Goal: Task Accomplishment & Management: Use online tool/utility

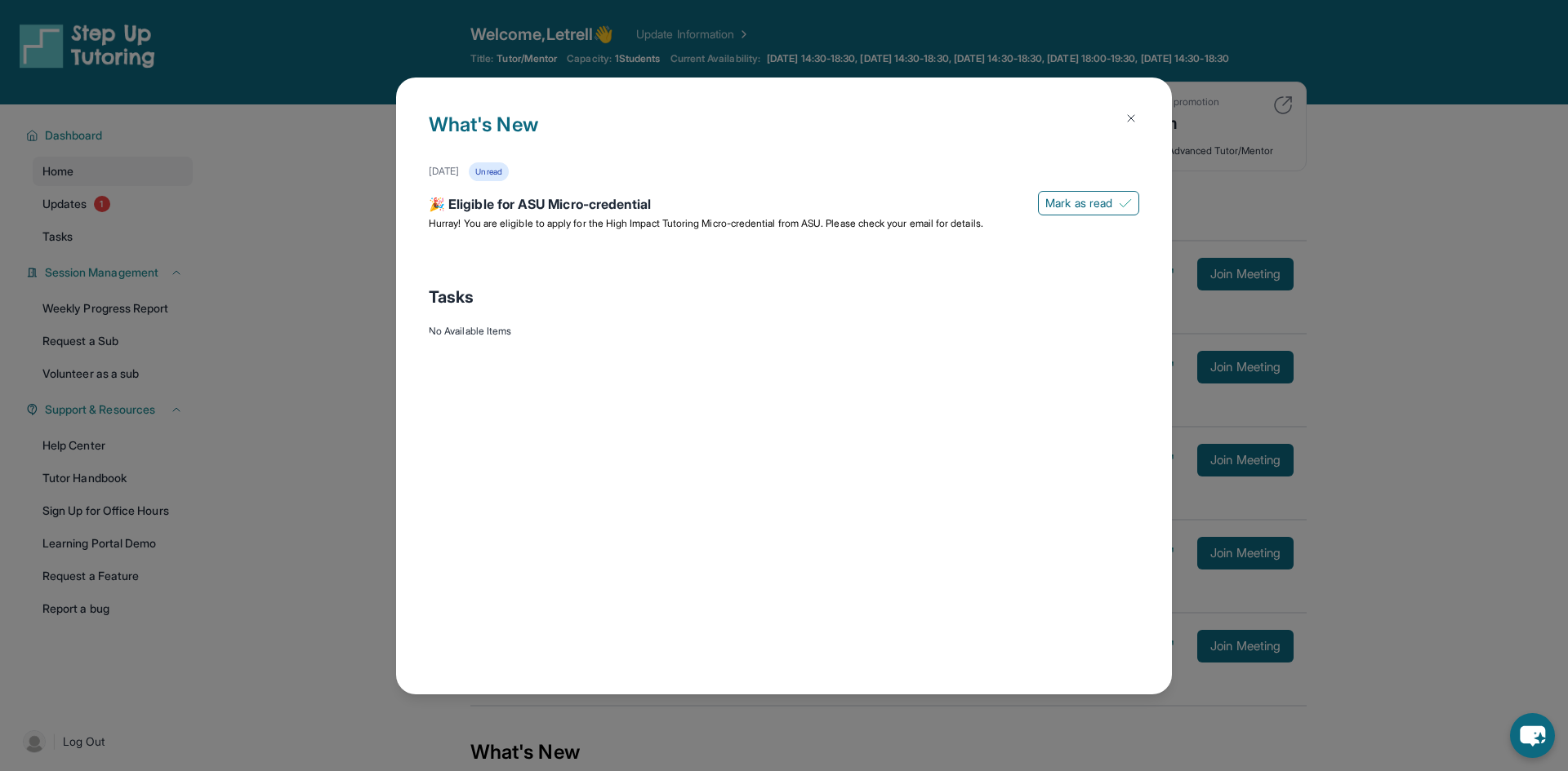
click at [1126, 119] on img at bounding box center [1130, 117] width 13 height 13
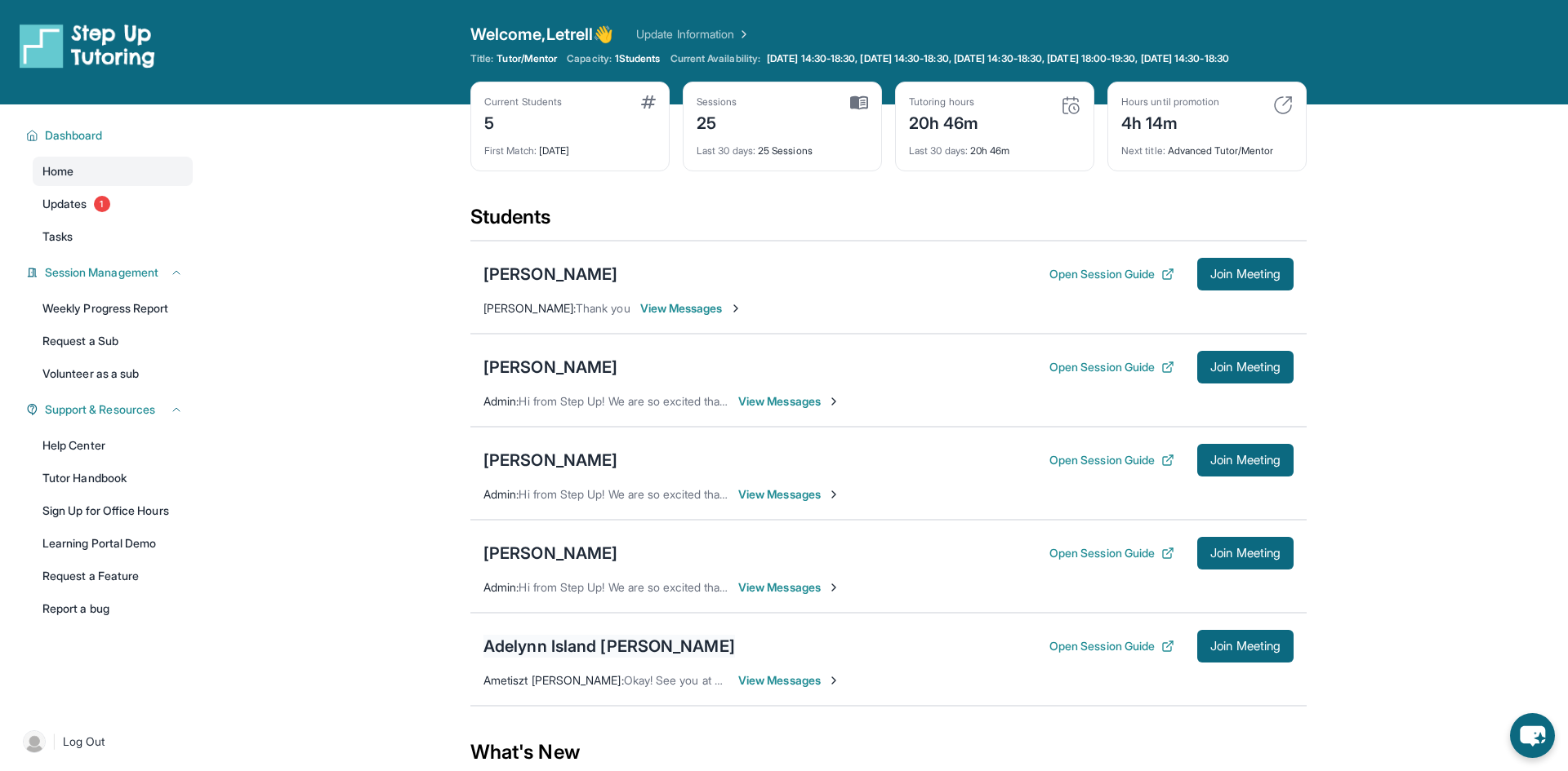
click at [629, 654] on div "Adelynn Island [PERSON_NAME]" at bounding box center [609, 647] width 252 height 23
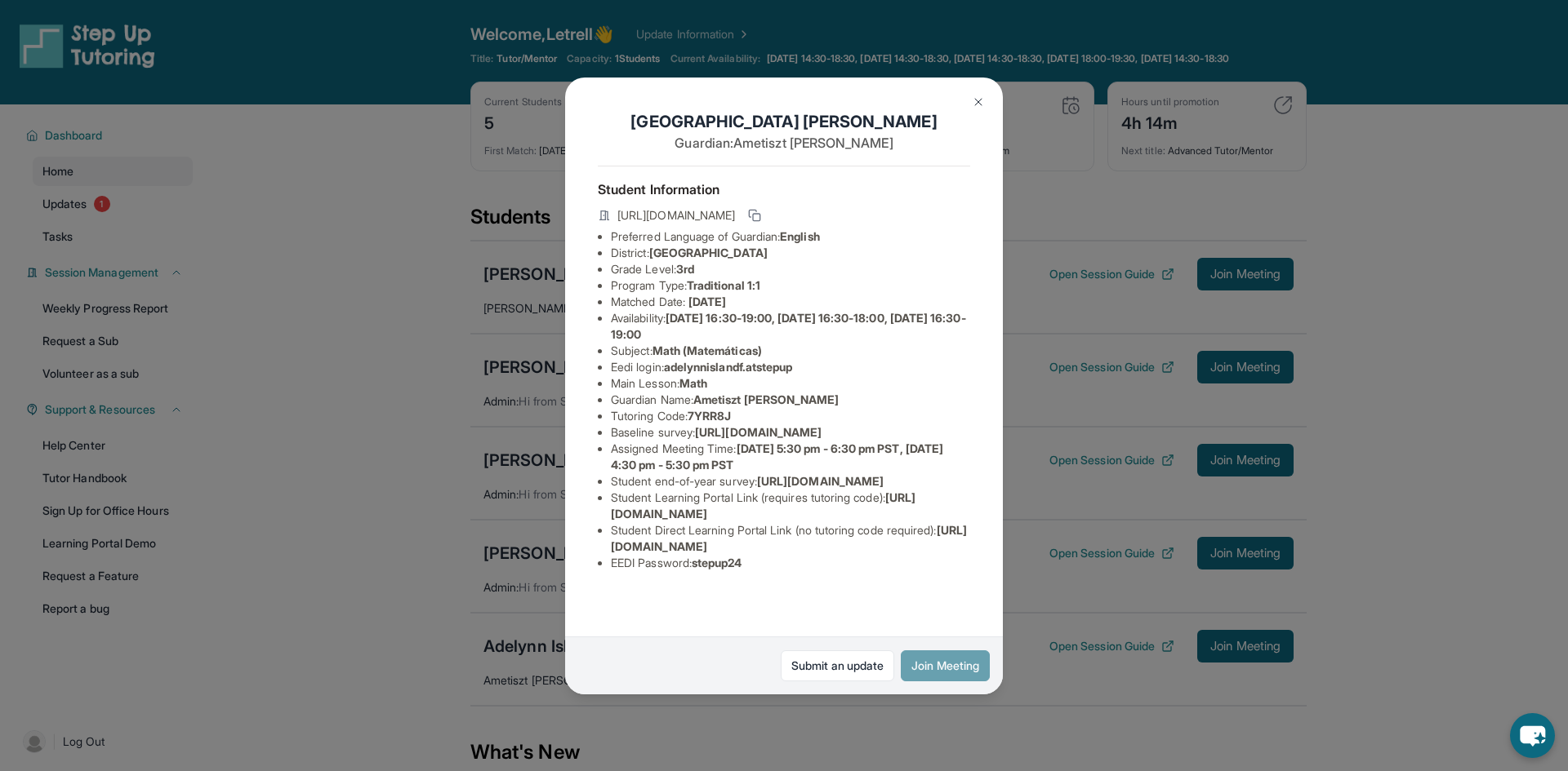
click at [915, 651] on button "Join Meeting" at bounding box center [945, 666] width 89 height 31
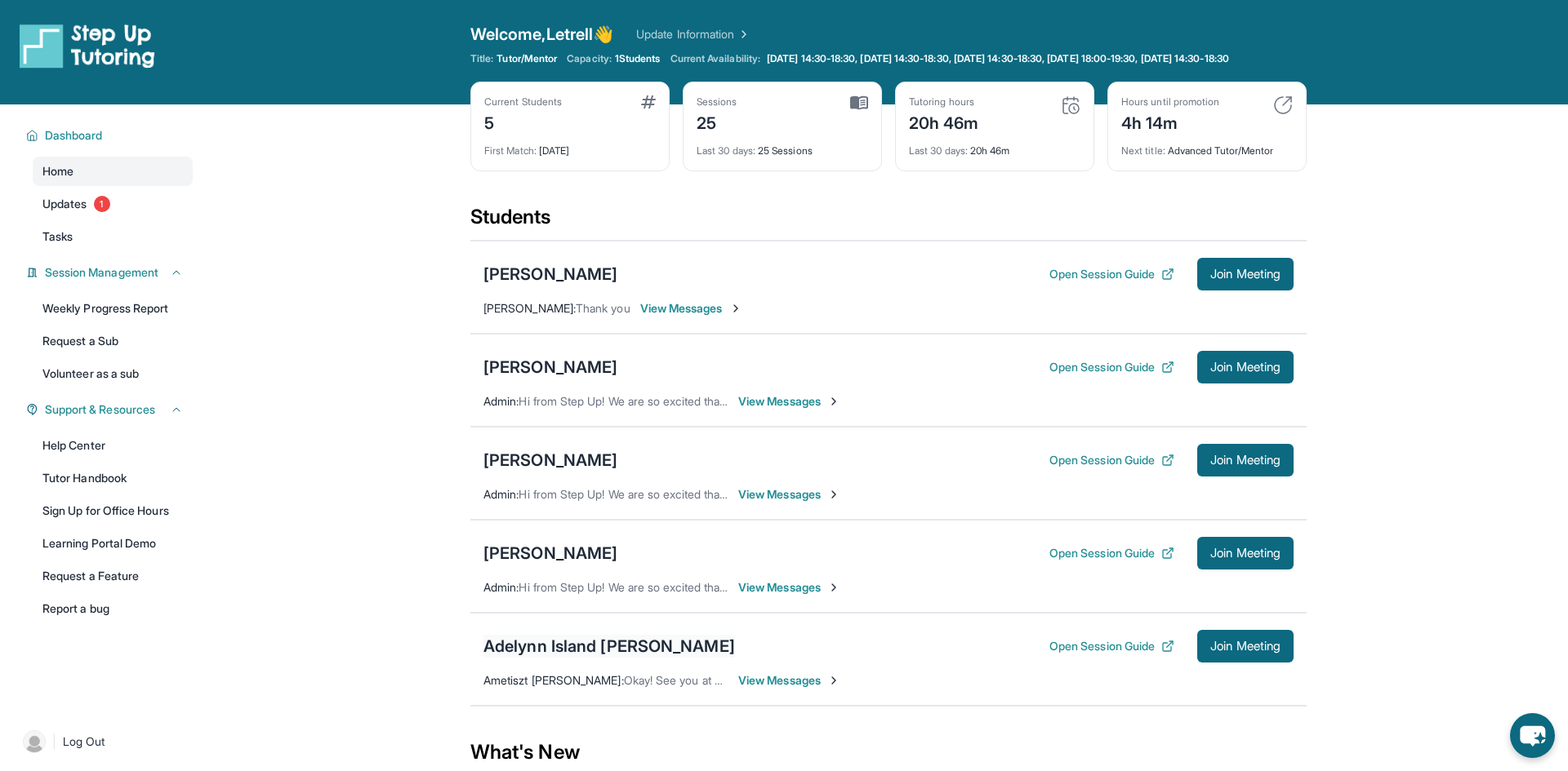
click at [599, 652] on div "Adelynn Island [PERSON_NAME]" at bounding box center [609, 647] width 252 height 23
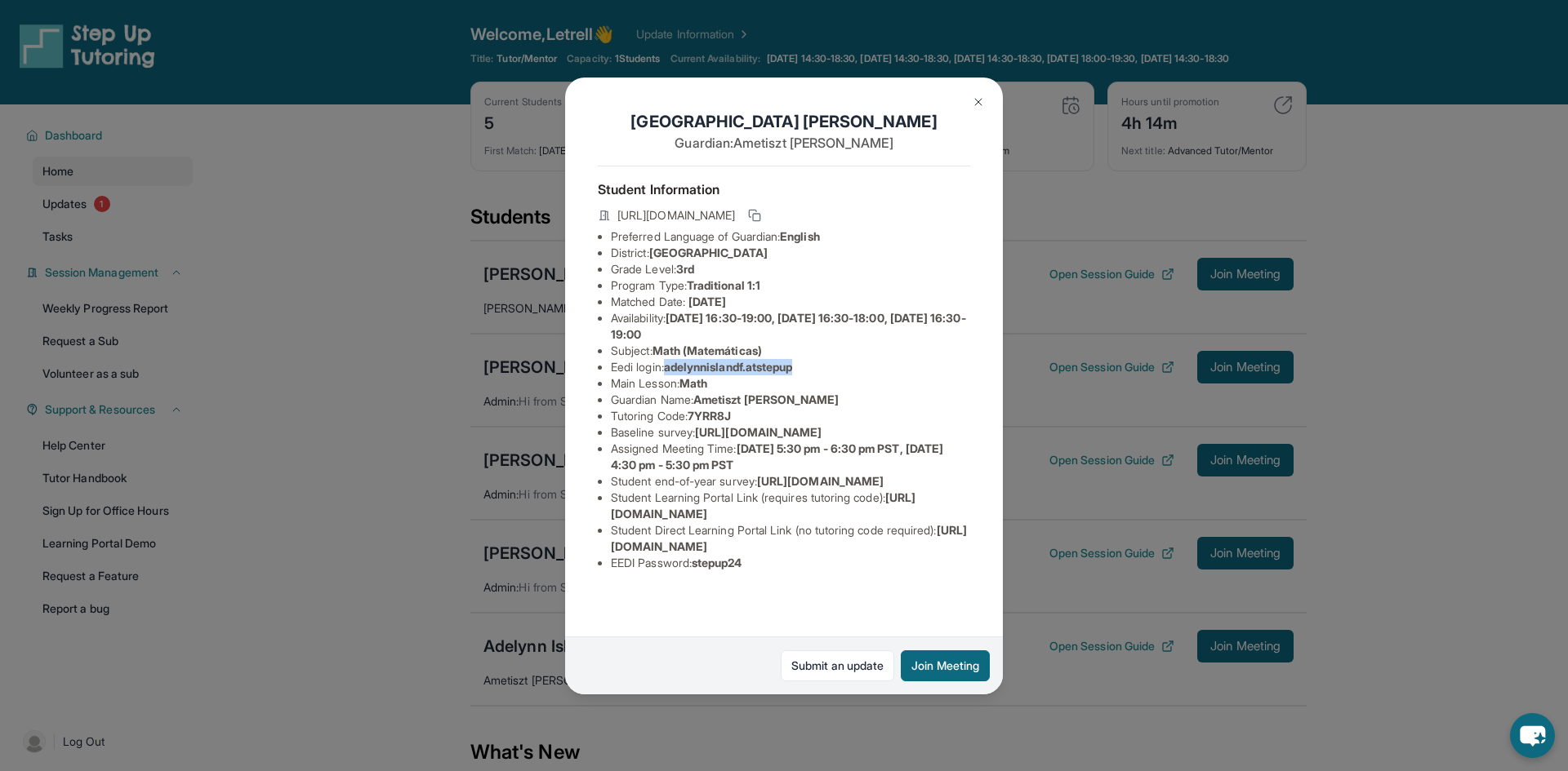
drag, startPoint x: 674, startPoint y: 365, endPoint x: 813, endPoint y: 368, distance: 139.0
click at [813, 368] on li "Eedi login : adelynnislandf.atstepup" at bounding box center [791, 367] width 360 height 17
copy span "adelynnislandf.atstepup"
